Goal: Understand process/instructions

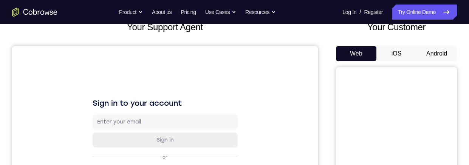
scroll to position [48, 0]
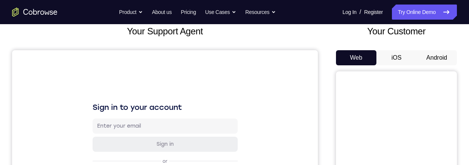
click at [437, 60] on button "Android" at bounding box center [437, 57] width 40 height 15
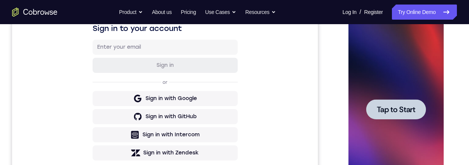
scroll to position [0, 0]
click at [411, 117] on div at bounding box center [396, 109] width 60 height 20
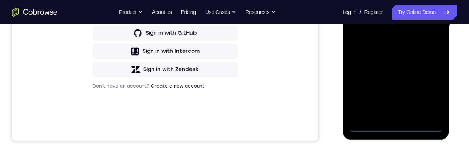
scroll to position [199, 0]
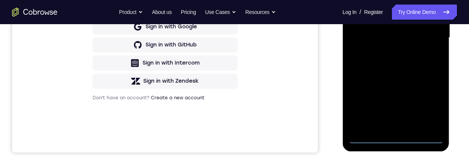
click at [393, 138] on div at bounding box center [395, 38] width 95 height 212
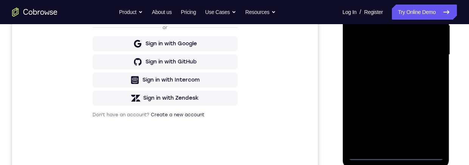
scroll to position [171, 0]
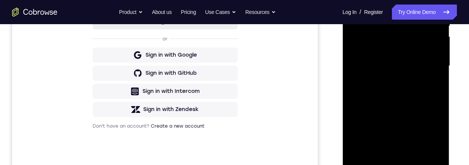
click at [426, 131] on div at bounding box center [395, 66] width 95 height 212
click at [402, 0] on div at bounding box center [395, 66] width 95 height 212
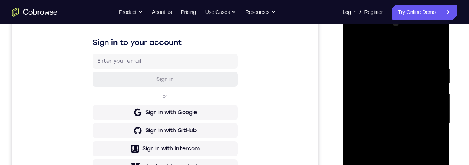
click at [428, 119] on div at bounding box center [395, 124] width 95 height 212
click at [387, 138] on div at bounding box center [395, 124] width 95 height 212
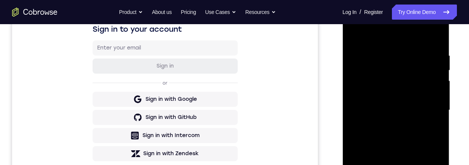
click at [411, 107] on div at bounding box center [395, 111] width 95 height 212
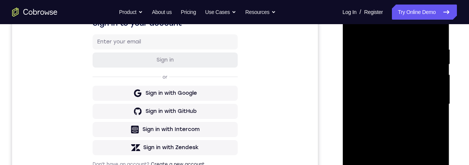
click at [411, 117] on div at bounding box center [395, 104] width 95 height 212
click at [420, 75] on div at bounding box center [395, 104] width 95 height 212
click at [419, 85] on div at bounding box center [395, 104] width 95 height 212
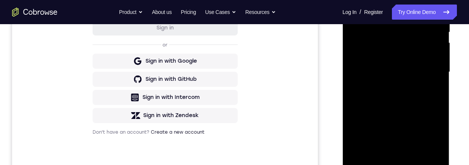
scroll to position [231, 0]
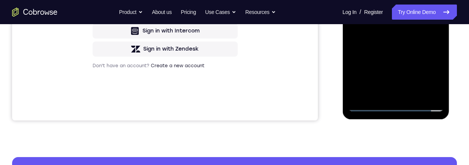
click at [394, 108] on div at bounding box center [395, 6] width 95 height 212
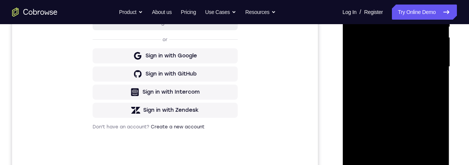
click at [364, 52] on div at bounding box center [395, 67] width 95 height 212
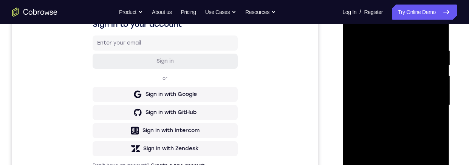
scroll to position [127, 0]
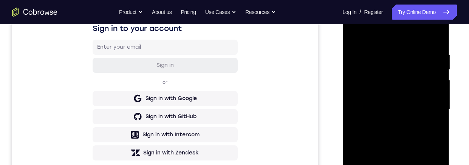
click at [408, 131] on div at bounding box center [395, 110] width 95 height 212
click at [401, 165] on div at bounding box center [395, 110] width 95 height 212
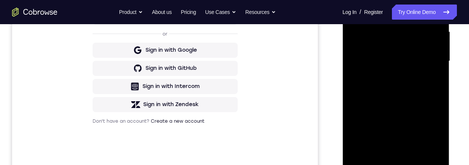
click at [393, 37] on div at bounding box center [395, 61] width 95 height 212
click at [405, 11] on div at bounding box center [395, 61] width 95 height 212
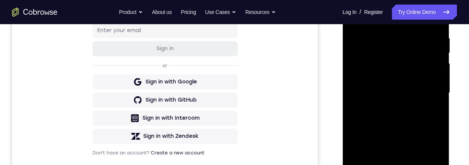
click at [406, 66] on div at bounding box center [395, 93] width 95 height 212
click at [427, 109] on div at bounding box center [395, 93] width 95 height 212
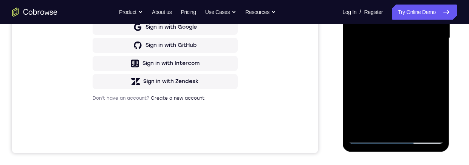
click at [427, 122] on div at bounding box center [395, 38] width 95 height 212
click at [427, 124] on div at bounding box center [395, 38] width 95 height 212
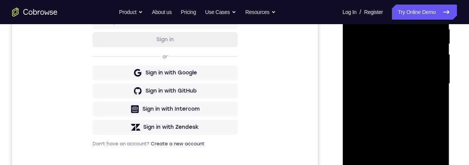
scroll to position [195, 0]
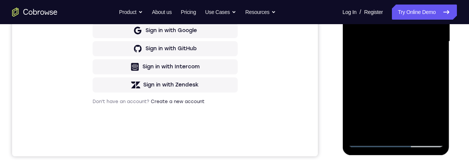
click at [410, 130] on div at bounding box center [395, 42] width 95 height 212
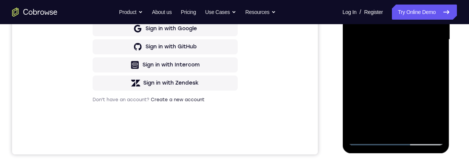
click at [428, 109] on div at bounding box center [395, 40] width 95 height 212
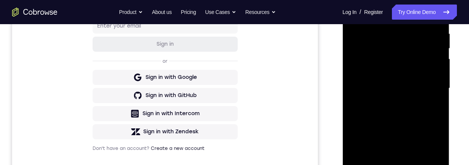
click at [414, 45] on div at bounding box center [395, 89] width 95 height 212
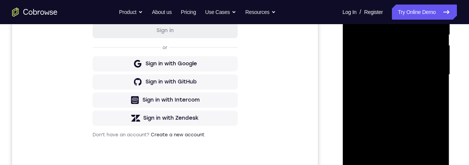
scroll to position [176, 0]
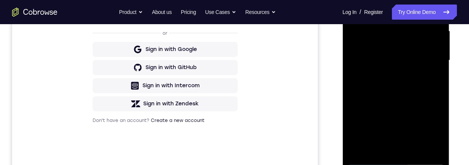
click at [381, 93] on div at bounding box center [395, 61] width 95 height 212
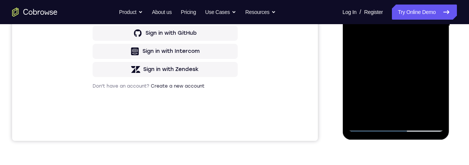
click at [422, 126] on div at bounding box center [395, 26] width 95 height 212
click at [402, 38] on div at bounding box center [395, 26] width 95 height 212
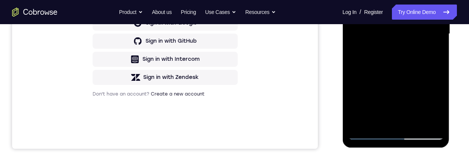
click at [402, 0] on div at bounding box center [395, 34] width 95 height 212
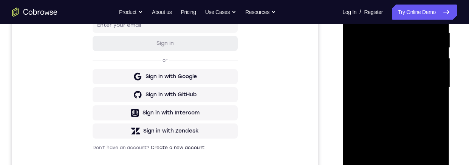
click at [385, 51] on div at bounding box center [395, 88] width 95 height 212
click at [394, 119] on div at bounding box center [395, 88] width 95 height 212
click at [414, 79] on div at bounding box center [395, 88] width 95 height 212
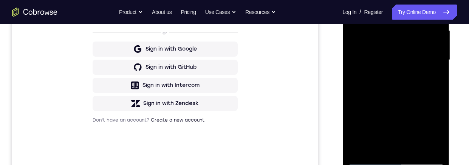
scroll to position [163, 0]
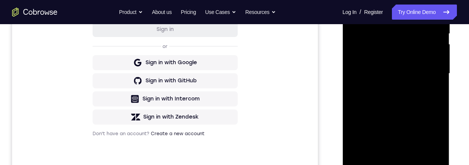
click at [416, 102] on div at bounding box center [395, 74] width 95 height 212
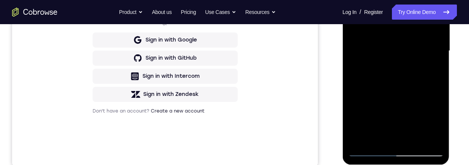
click at [413, 140] on div at bounding box center [395, 51] width 95 height 212
click at [406, 91] on div at bounding box center [395, 51] width 95 height 212
click at [392, 112] on div at bounding box center [395, 51] width 95 height 212
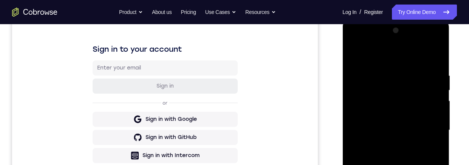
click at [353, 56] on div at bounding box center [395, 131] width 95 height 212
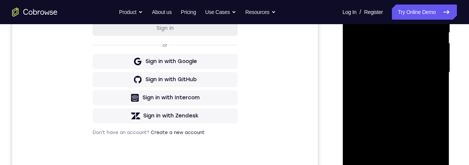
click at [382, 104] on div at bounding box center [395, 73] width 95 height 212
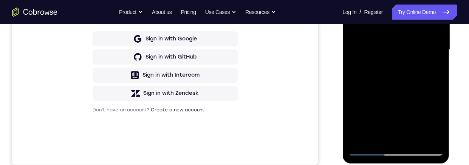
click at [377, 138] on div at bounding box center [395, 50] width 95 height 212
click at [386, 97] on div at bounding box center [395, 50] width 95 height 212
click at [429, 62] on div at bounding box center [395, 50] width 95 height 212
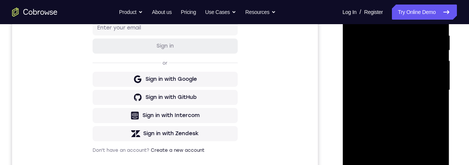
scroll to position [136, 0]
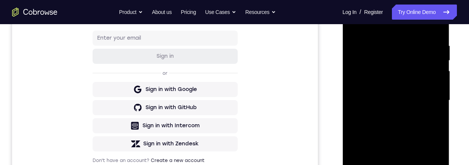
click at [352, 24] on div at bounding box center [395, 101] width 95 height 212
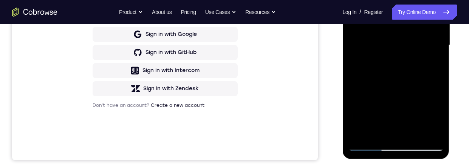
click at [395, 126] on div at bounding box center [395, 46] width 95 height 212
click at [381, 131] on div at bounding box center [395, 46] width 95 height 212
click at [377, 133] on div at bounding box center [395, 46] width 95 height 212
click at [415, 105] on div at bounding box center [395, 46] width 95 height 212
click at [428, 58] on div at bounding box center [395, 46] width 95 height 212
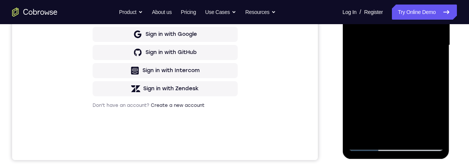
scroll to position [168, 0]
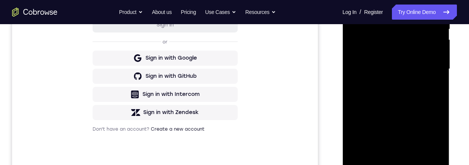
click at [429, 84] on div at bounding box center [395, 69] width 95 height 212
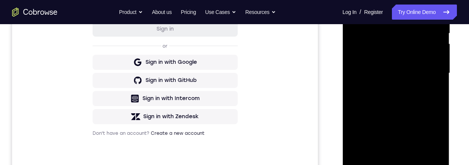
scroll to position [144, 0]
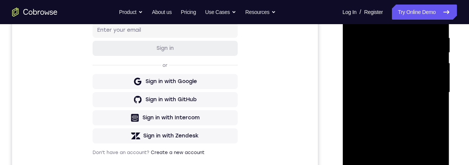
click at [354, 18] on div at bounding box center [395, 93] width 95 height 212
click at [384, 106] on div at bounding box center [395, 93] width 95 height 212
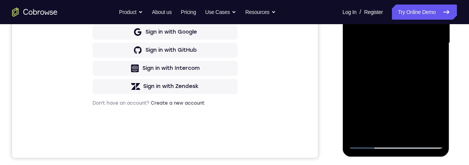
scroll to position [193, 0]
click at [432, 60] on div at bounding box center [395, 44] width 95 height 212
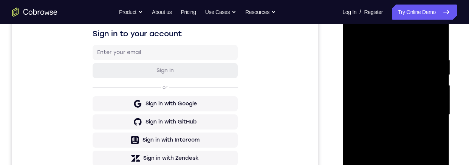
click at [353, 37] on div at bounding box center [395, 115] width 95 height 212
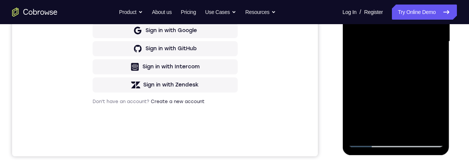
scroll to position [197, 0]
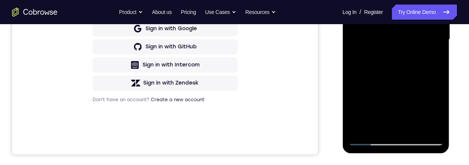
click at [374, 57] on div at bounding box center [395, 40] width 95 height 212
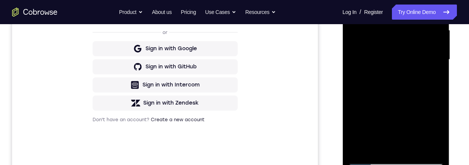
scroll to position [191, 0]
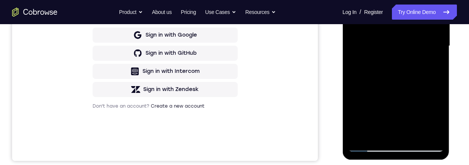
click at [377, 134] on div at bounding box center [395, 46] width 95 height 212
click at [385, 105] on div at bounding box center [395, 46] width 95 height 212
click at [433, 59] on div at bounding box center [395, 46] width 95 height 212
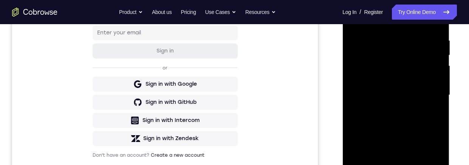
scroll to position [99, 0]
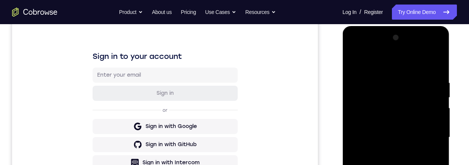
click at [354, 62] on div at bounding box center [395, 138] width 95 height 212
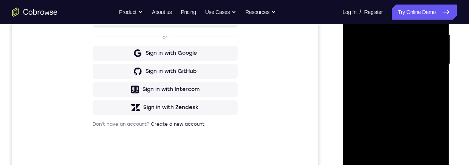
click at [369, 95] on div at bounding box center [395, 64] width 95 height 212
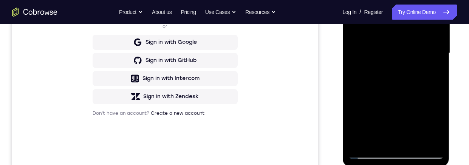
click at [430, 73] on div at bounding box center [395, 53] width 95 height 212
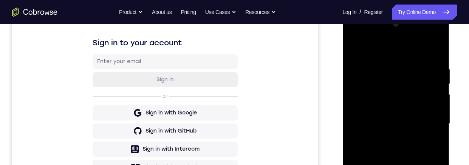
click at [353, 51] on div at bounding box center [395, 124] width 95 height 212
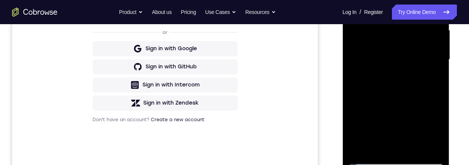
scroll to position [214, 0]
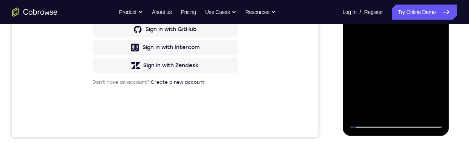
click at [372, 53] on div at bounding box center [395, 22] width 95 height 212
click at [430, 43] on div at bounding box center [395, 22] width 95 height 212
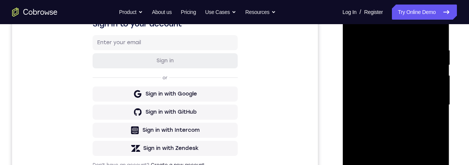
scroll to position [123, 0]
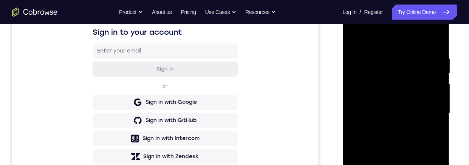
click at [351, 42] on div at bounding box center [395, 114] width 95 height 212
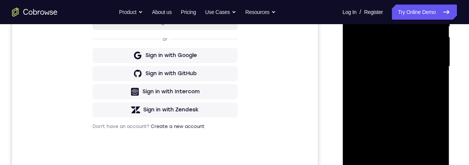
scroll to position [195, 0]
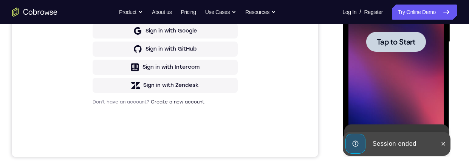
click at [406, 39] on span "Tap to Start" at bounding box center [396, 42] width 39 height 8
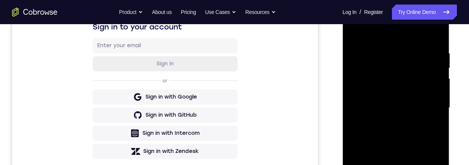
scroll to position [212, 0]
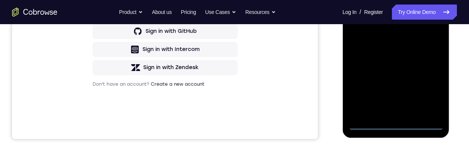
click at [394, 124] on div at bounding box center [395, 24] width 95 height 212
click at [427, 92] on div at bounding box center [395, 24] width 95 height 212
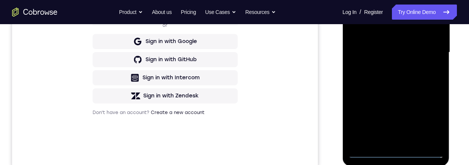
click at [425, 119] on div at bounding box center [395, 53] width 95 height 212
click at [426, 118] on div at bounding box center [395, 53] width 95 height 212
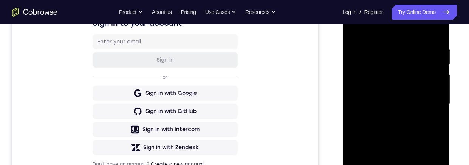
scroll to position [116, 0]
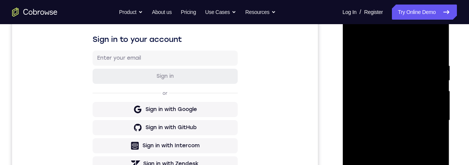
click at [403, 47] on div at bounding box center [395, 121] width 95 height 212
click at [428, 119] on div at bounding box center [395, 121] width 95 height 212
click at [386, 133] on div at bounding box center [395, 121] width 95 height 212
click at [402, 158] on div at bounding box center [395, 121] width 95 height 212
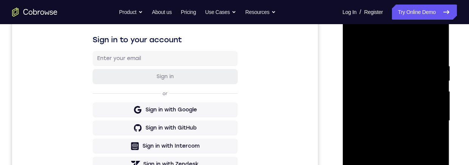
click at [411, 82] on div at bounding box center [395, 121] width 95 height 212
click at [414, 100] on div at bounding box center [395, 121] width 95 height 212
click at [395, 165] on div at bounding box center [395, 121] width 95 height 212
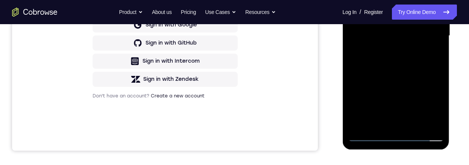
click at [364, 25] on div at bounding box center [395, 36] width 95 height 212
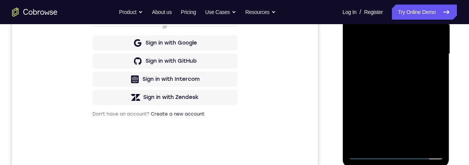
scroll to position [191, 0]
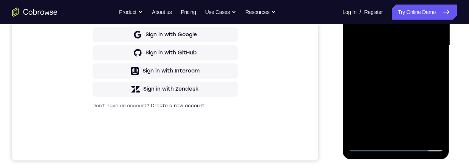
click at [396, 134] on div at bounding box center [395, 46] width 95 height 212
click at [413, 50] on div at bounding box center [395, 46] width 95 height 212
click at [400, 21] on div at bounding box center [395, 46] width 95 height 212
click at [406, 0] on div at bounding box center [395, 46] width 95 height 212
click at [405, 17] on div at bounding box center [395, 46] width 95 height 212
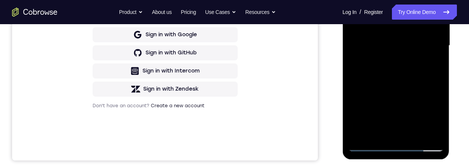
click at [429, 64] on div at bounding box center [395, 46] width 95 height 212
click at [430, 63] on div at bounding box center [395, 46] width 95 height 212
click at [421, 134] on div at bounding box center [395, 46] width 95 height 212
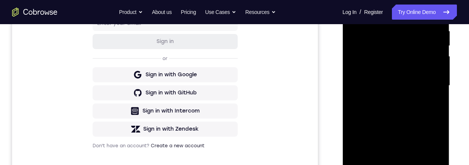
scroll to position [166, 0]
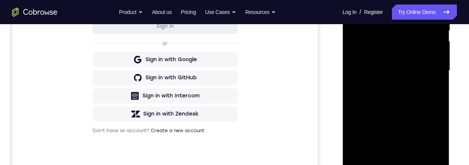
click at [427, 160] on div at bounding box center [395, 71] width 95 height 212
click at [377, 160] on div at bounding box center [395, 71] width 95 height 212
click at [427, 144] on div at bounding box center [395, 71] width 95 height 212
click at [375, 25] on div at bounding box center [395, 71] width 95 height 212
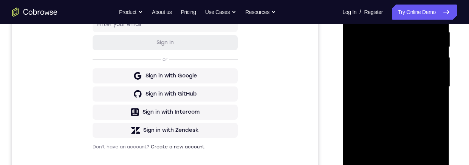
scroll to position [150, 0]
click at [378, 123] on div at bounding box center [395, 87] width 95 height 212
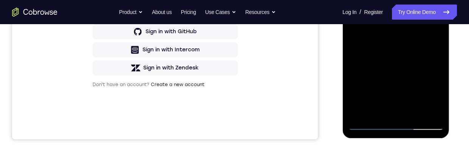
click at [421, 126] on div at bounding box center [395, 25] width 95 height 212
click at [385, 56] on div at bounding box center [395, 25] width 95 height 212
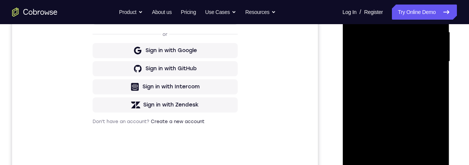
scroll to position [169, 0]
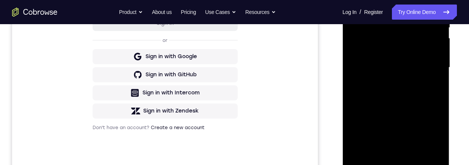
click at [368, 31] on div at bounding box center [395, 68] width 95 height 212
click at [390, 101] on div at bounding box center [395, 68] width 95 height 212
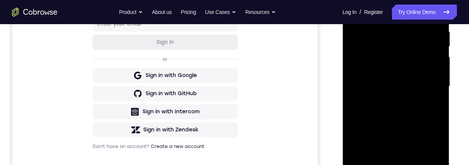
click at [366, 79] on div at bounding box center [395, 87] width 95 height 212
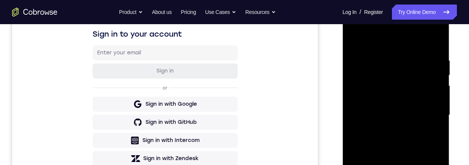
scroll to position [135, 0]
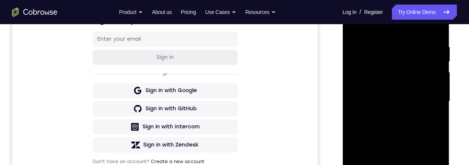
click at [414, 133] on div at bounding box center [395, 102] width 95 height 212
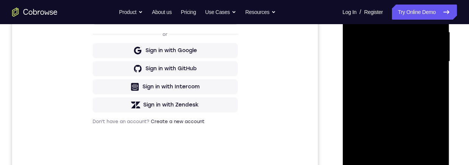
click at [437, 92] on div at bounding box center [395, 62] width 95 height 212
click at [439, 91] on div at bounding box center [395, 62] width 95 height 212
click at [416, 151] on div at bounding box center [395, 62] width 95 height 212
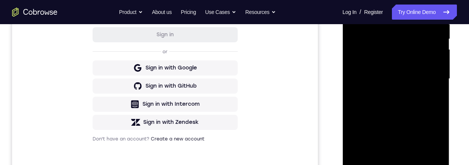
click at [411, 116] on div at bounding box center [395, 79] width 95 height 212
click at [403, 72] on div at bounding box center [395, 79] width 95 height 212
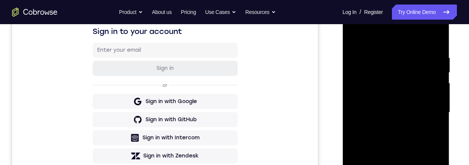
scroll to position [109, 0]
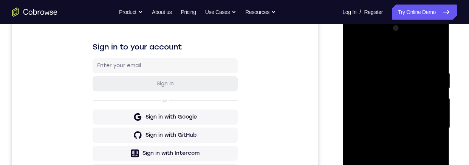
click at [351, 56] on div at bounding box center [395, 128] width 95 height 212
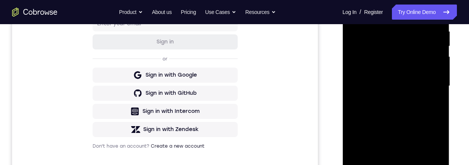
scroll to position [151, 0]
click at [392, 146] on div at bounding box center [395, 86] width 95 height 212
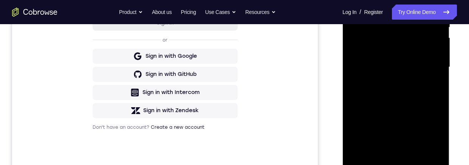
scroll to position [174, 0]
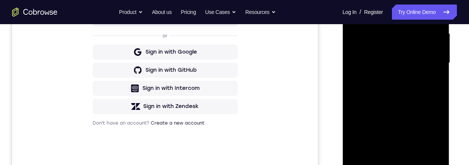
click at [432, 83] on div at bounding box center [395, 63] width 95 height 212
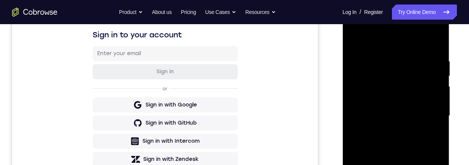
scroll to position [123, 0]
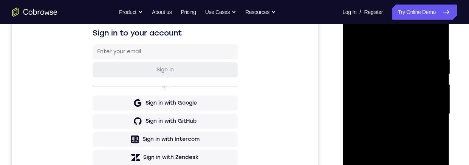
click at [429, 132] on div at bounding box center [395, 114] width 95 height 212
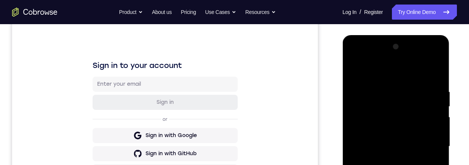
click at [354, 71] on div at bounding box center [395, 147] width 95 height 212
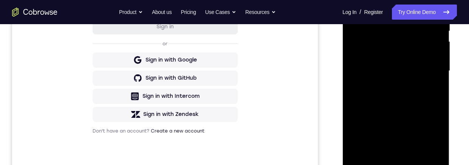
click at [373, 89] on div at bounding box center [395, 71] width 95 height 212
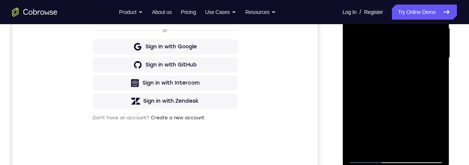
scroll to position [185, 0]
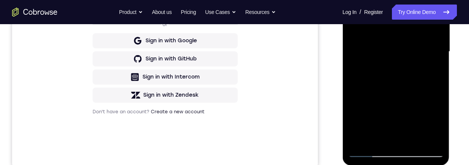
click at [436, 124] on div at bounding box center [395, 52] width 95 height 212
click at [433, 68] on div at bounding box center [395, 52] width 95 height 212
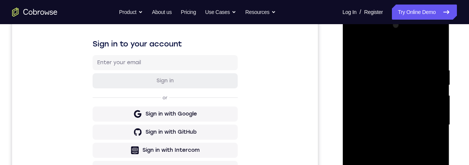
click at [354, 49] on div at bounding box center [395, 125] width 95 height 212
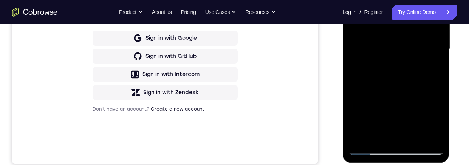
scroll to position [188, 0]
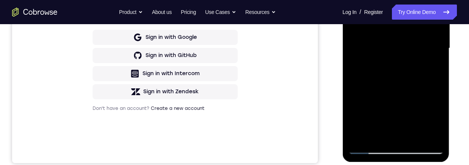
click at [373, 85] on div at bounding box center [395, 49] width 95 height 212
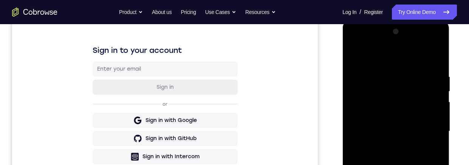
click at [352, 53] on div at bounding box center [395, 132] width 95 height 212
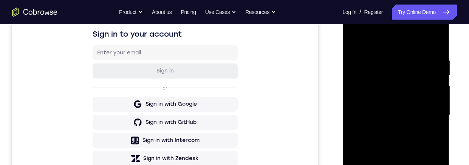
scroll to position [187, 0]
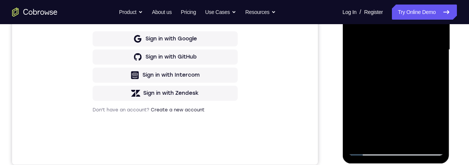
click at [369, 76] on div at bounding box center [395, 50] width 95 height 212
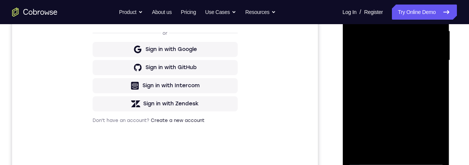
scroll to position [185, 0]
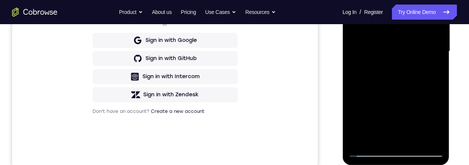
click at [434, 70] on div at bounding box center [395, 52] width 95 height 212
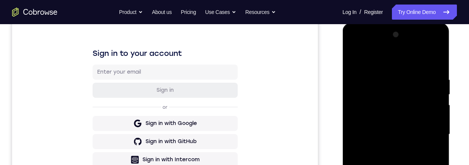
click at [356, 59] on div at bounding box center [395, 135] width 95 height 212
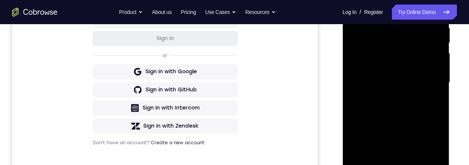
scroll to position [119, 0]
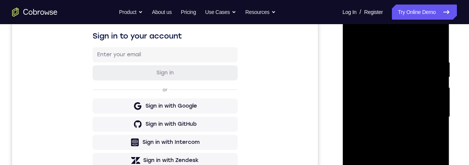
click at [356, 43] on div at bounding box center [395, 117] width 95 height 212
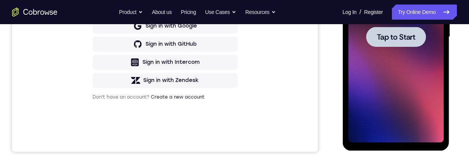
scroll to position [78, 0]
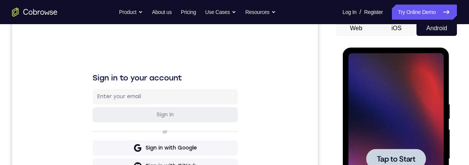
click at [392, 148] on div at bounding box center [395, 159] width 95 height 212
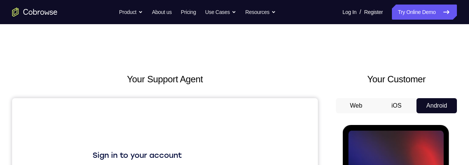
scroll to position [65, 0]
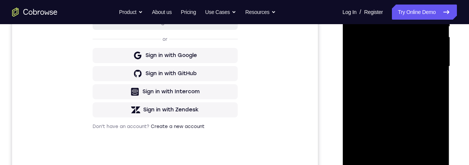
scroll to position [185, 0]
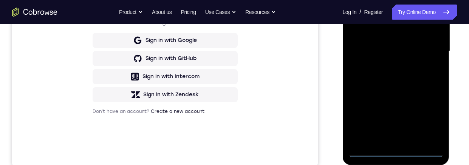
click at [395, 153] on div at bounding box center [395, 52] width 95 height 212
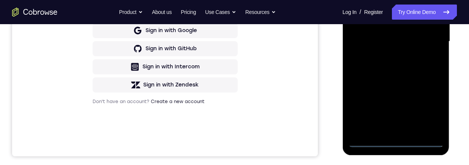
click at [426, 107] on div at bounding box center [395, 42] width 95 height 212
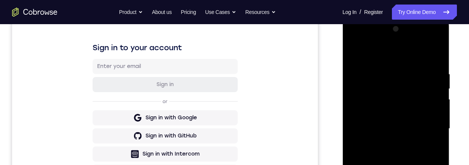
scroll to position [114, 0]
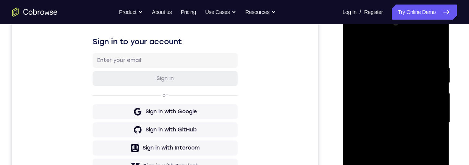
click at [391, 50] on div at bounding box center [395, 123] width 95 height 212
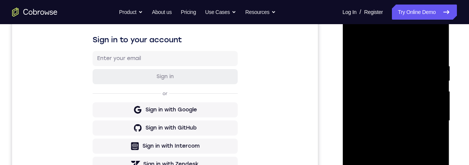
click at [426, 115] on div at bounding box center [395, 121] width 95 height 212
click at [387, 136] on div at bounding box center [395, 121] width 95 height 212
click at [401, 116] on div at bounding box center [395, 121] width 95 height 212
click at [394, 102] on div at bounding box center [395, 121] width 95 height 212
click at [415, 121] on div at bounding box center [395, 121] width 95 height 212
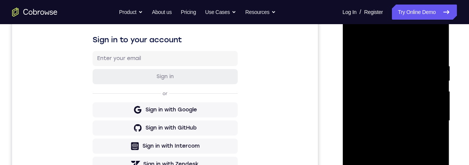
scroll to position [152, 0]
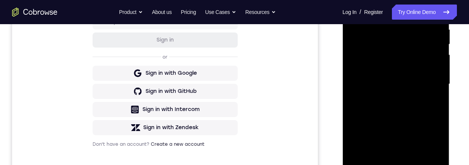
click at [412, 106] on div at bounding box center [395, 84] width 95 height 212
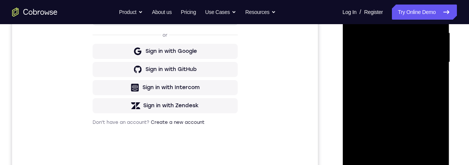
click at [411, 74] on div at bounding box center [395, 63] width 95 height 212
click at [419, 61] on div at bounding box center [395, 63] width 95 height 212
click at [415, 88] on div at bounding box center [395, 63] width 95 height 212
click at [415, 74] on div at bounding box center [395, 63] width 95 height 212
click at [419, 62] on div at bounding box center [395, 63] width 95 height 212
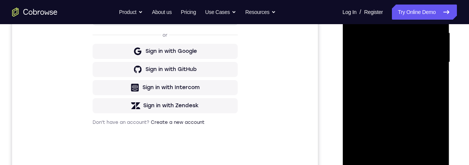
click at [419, 91] on div at bounding box center [395, 63] width 95 height 212
click at [420, 85] on div at bounding box center [395, 63] width 95 height 212
click at [410, 84] on div at bounding box center [395, 63] width 95 height 212
click at [403, 73] on div at bounding box center [395, 63] width 95 height 212
click at [418, 61] on div at bounding box center [395, 63] width 95 height 212
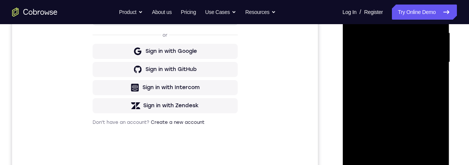
click at [410, 84] on div at bounding box center [395, 63] width 95 height 212
click at [411, 74] on div at bounding box center [395, 63] width 95 height 212
click at [403, 61] on div at bounding box center [395, 63] width 95 height 212
click at [415, 87] on div at bounding box center [395, 63] width 95 height 212
click at [411, 62] on div at bounding box center [395, 63] width 95 height 212
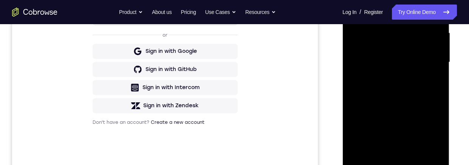
click at [393, 52] on div at bounding box center [395, 63] width 95 height 212
click at [426, 62] on div at bounding box center [395, 63] width 95 height 212
click at [417, 83] on div at bounding box center [395, 63] width 95 height 212
click at [403, 69] on div at bounding box center [395, 63] width 95 height 212
click at [412, 62] on div at bounding box center [395, 63] width 95 height 212
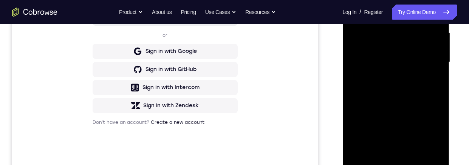
click at [418, 87] on div at bounding box center [395, 63] width 95 height 212
click at [410, 76] on div at bounding box center [395, 63] width 95 height 212
click at [414, 60] on div at bounding box center [395, 63] width 95 height 212
click at [410, 85] on div at bounding box center [395, 63] width 95 height 212
click at [432, 71] on div at bounding box center [395, 63] width 95 height 212
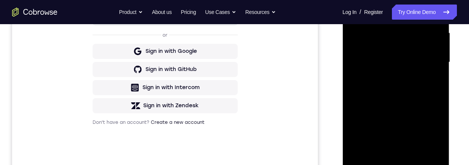
click at [430, 46] on div at bounding box center [395, 63] width 95 height 212
click at [421, 64] on div at bounding box center [395, 63] width 95 height 212
click at [413, 83] on div at bounding box center [395, 63] width 95 height 212
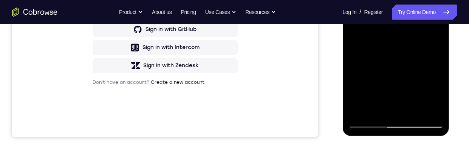
scroll to position [202, 0]
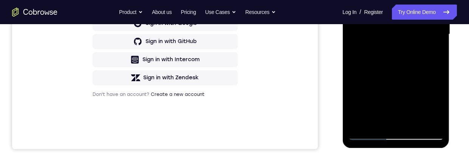
click at [403, 30] on div at bounding box center [395, 35] width 95 height 212
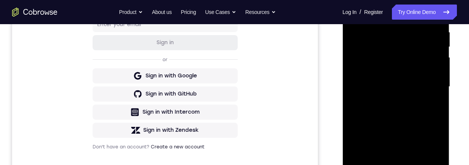
click at [407, 71] on div at bounding box center [395, 87] width 95 height 212
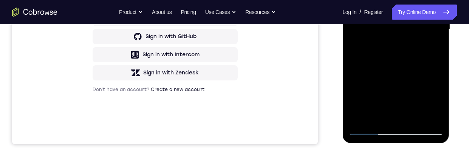
click at [395, 127] on div at bounding box center [395, 30] width 95 height 212
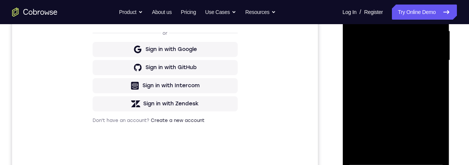
click at [364, 50] on div at bounding box center [395, 61] width 95 height 212
click at [402, 64] on div at bounding box center [395, 61] width 95 height 212
click at [395, 149] on div at bounding box center [395, 61] width 95 height 212
click at [405, 34] on div at bounding box center [395, 61] width 95 height 212
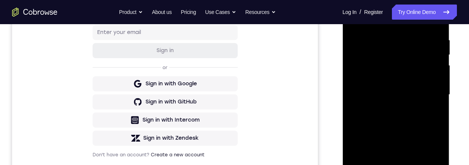
click at [410, 42] on div at bounding box center [395, 95] width 95 height 212
click at [411, 66] on div at bounding box center [395, 96] width 95 height 212
click at [430, 112] on div at bounding box center [395, 96] width 95 height 212
click at [427, 115] on div at bounding box center [395, 96] width 95 height 212
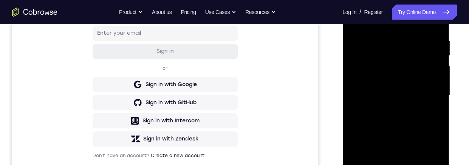
scroll to position [190, 0]
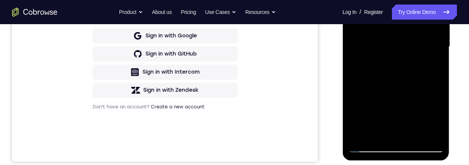
click at [358, 134] on div at bounding box center [395, 47] width 95 height 212
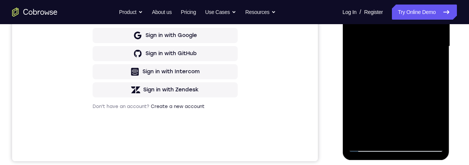
click at [426, 133] on div at bounding box center [395, 47] width 95 height 212
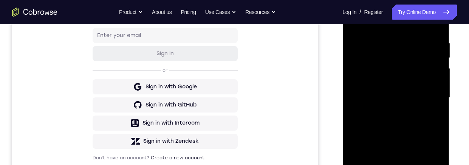
click at [427, 165] on div at bounding box center [395, 98] width 95 height 212
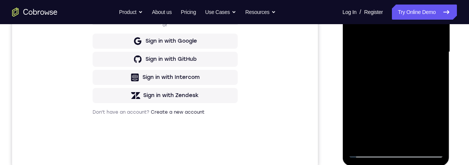
scroll to position [183, 0]
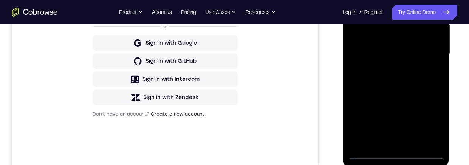
click at [411, 142] on div at bounding box center [395, 54] width 95 height 212
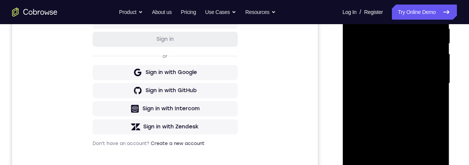
scroll to position [114, 0]
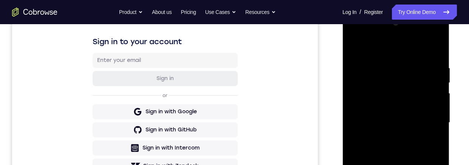
click at [432, 118] on div at bounding box center [395, 123] width 95 height 212
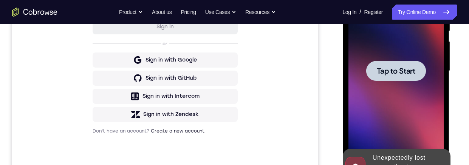
scroll to position [175, 0]
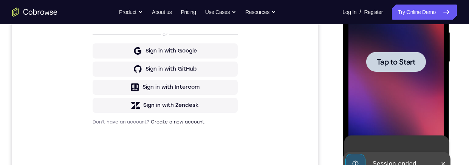
click at [403, 65] on span "Tap to Start" at bounding box center [396, 62] width 39 height 8
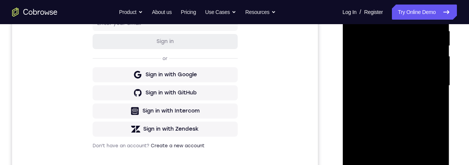
scroll to position [163, 0]
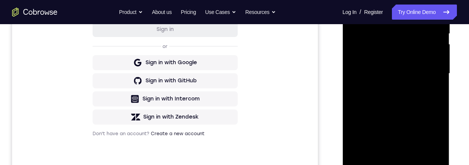
click at [394, 165] on div at bounding box center [395, 74] width 95 height 212
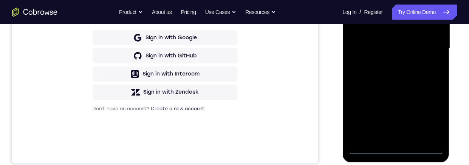
click at [428, 115] on div at bounding box center [395, 49] width 95 height 212
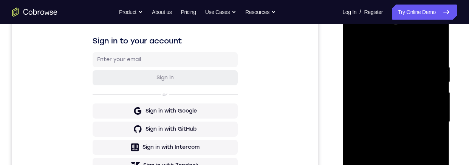
scroll to position [110, 0]
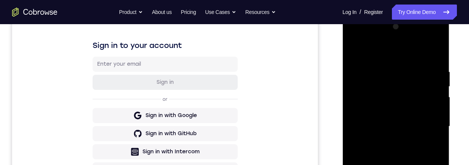
click at [403, 55] on div at bounding box center [395, 127] width 95 height 212
click at [426, 126] on div at bounding box center [395, 127] width 95 height 212
click at [386, 141] on div at bounding box center [395, 127] width 95 height 212
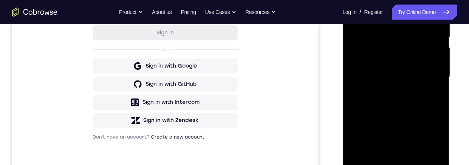
click at [394, 115] on div at bounding box center [395, 77] width 95 height 212
click at [418, 42] on div at bounding box center [395, 77] width 95 height 212
click at [410, 54] on div at bounding box center [395, 77] width 95 height 212
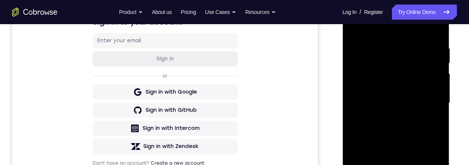
scroll to position [141, 0]
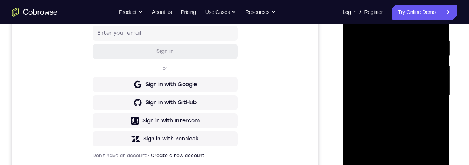
click at [395, 165] on div at bounding box center [395, 96] width 95 height 212
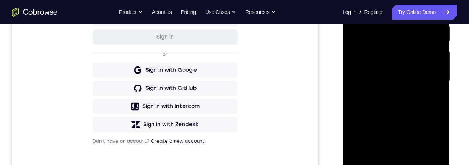
click at [365, 76] on div at bounding box center [395, 81] width 95 height 212
click at [405, 88] on div at bounding box center [395, 81] width 95 height 212
click at [400, 165] on div at bounding box center [395, 81] width 95 height 212
click at [406, 54] on div at bounding box center [395, 81] width 95 height 212
click at [420, 39] on div at bounding box center [395, 81] width 95 height 212
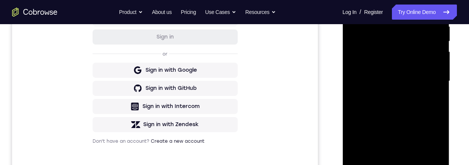
click at [374, 54] on div at bounding box center [395, 81] width 95 height 212
click at [427, 96] on div at bounding box center [395, 81] width 95 height 212
click at [430, 98] on div at bounding box center [395, 81] width 95 height 212
click at [429, 165] on div at bounding box center [395, 81] width 95 height 212
click at [430, 165] on div at bounding box center [395, 81] width 95 height 212
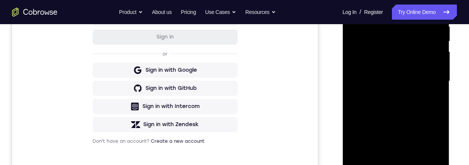
click at [413, 165] on div at bounding box center [395, 81] width 95 height 212
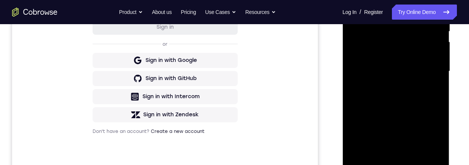
scroll to position [138, 0]
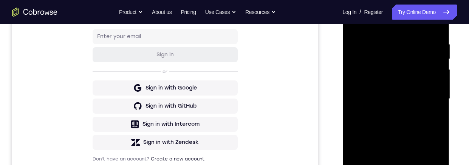
click at [431, 96] on div at bounding box center [395, 99] width 95 height 212
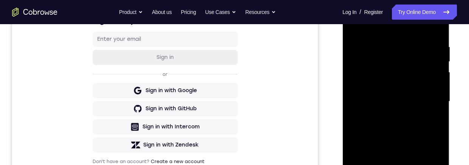
click at [409, 121] on div at bounding box center [395, 102] width 95 height 212
click at [411, 120] on div at bounding box center [395, 102] width 95 height 212
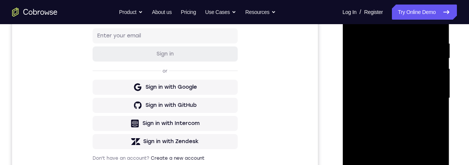
scroll to position [133, 0]
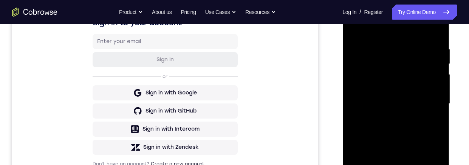
click at [413, 89] on div at bounding box center [395, 104] width 95 height 212
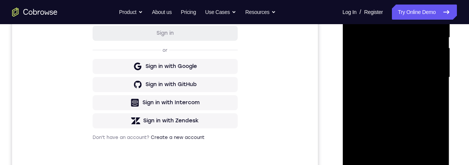
click at [405, 82] on div at bounding box center [395, 78] width 95 height 212
click at [417, 71] on div at bounding box center [395, 78] width 95 height 212
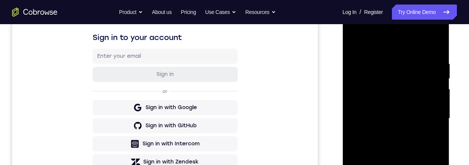
click at [430, 42] on div at bounding box center [395, 119] width 95 height 212
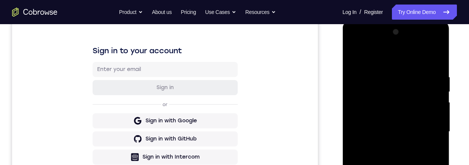
click at [406, 147] on div at bounding box center [395, 132] width 95 height 212
click at [437, 55] on div at bounding box center [395, 132] width 95 height 212
click at [417, 165] on div at bounding box center [395, 132] width 95 height 212
click at [352, 43] on div at bounding box center [395, 132] width 95 height 212
click at [354, 48] on div at bounding box center [395, 132] width 95 height 212
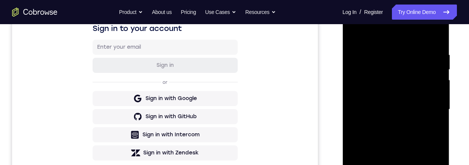
scroll to position [98, 0]
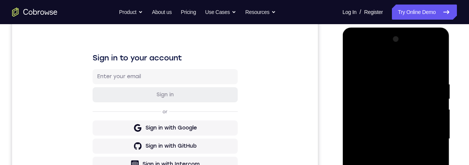
click at [355, 49] on div at bounding box center [395, 139] width 95 height 212
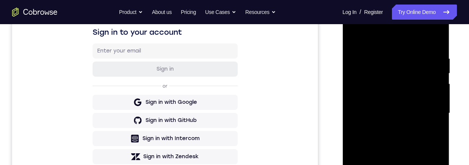
click at [415, 118] on div at bounding box center [395, 114] width 95 height 212
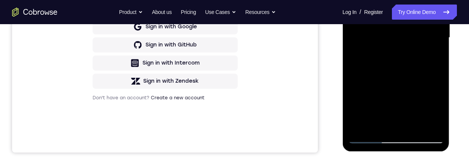
scroll to position [163, 0]
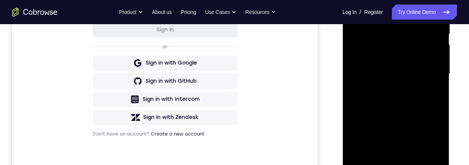
click at [440, 0] on div at bounding box center [395, 74] width 95 height 212
click at [409, 40] on div at bounding box center [395, 74] width 95 height 212
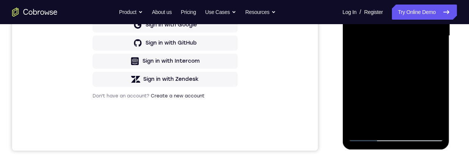
scroll to position [202, 0]
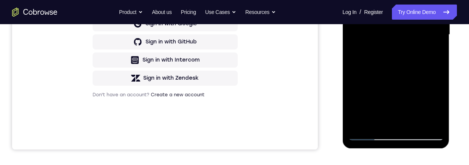
click at [395, 135] on div at bounding box center [395, 35] width 95 height 212
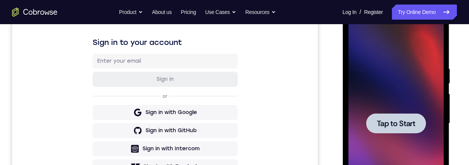
scroll to position [0, 0]
